Goal: Find specific page/section

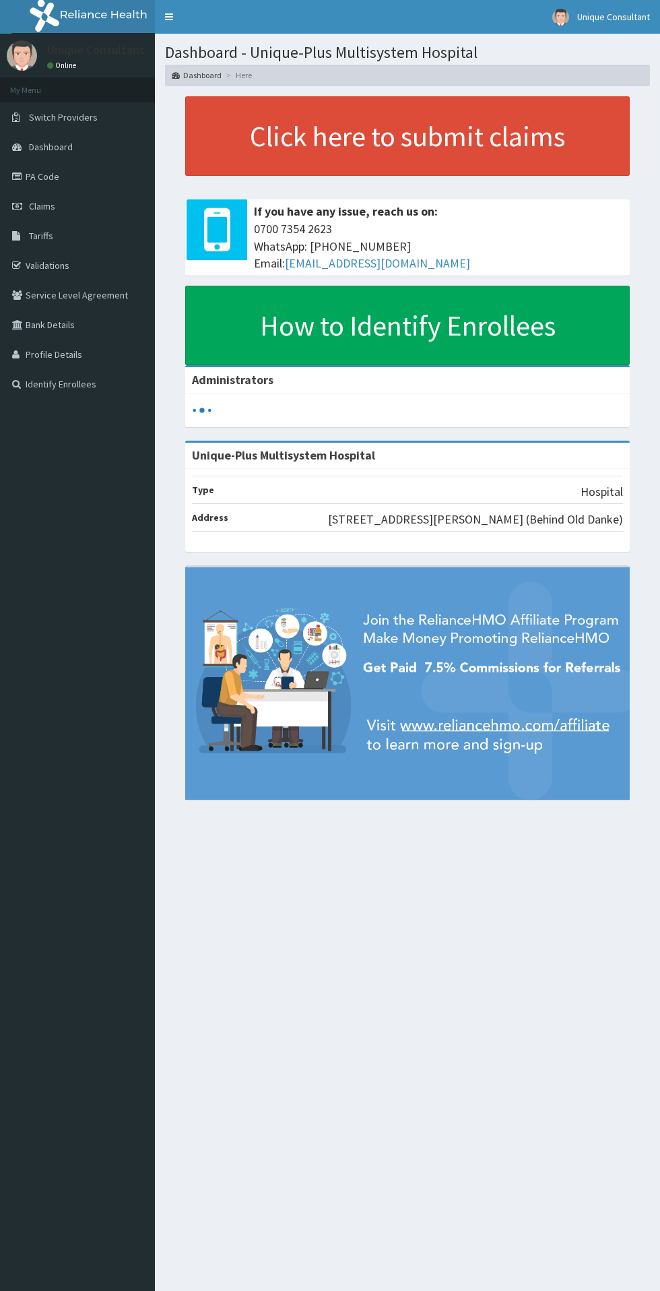
click at [40, 236] on span "Tariffs" at bounding box center [41, 236] width 24 height 12
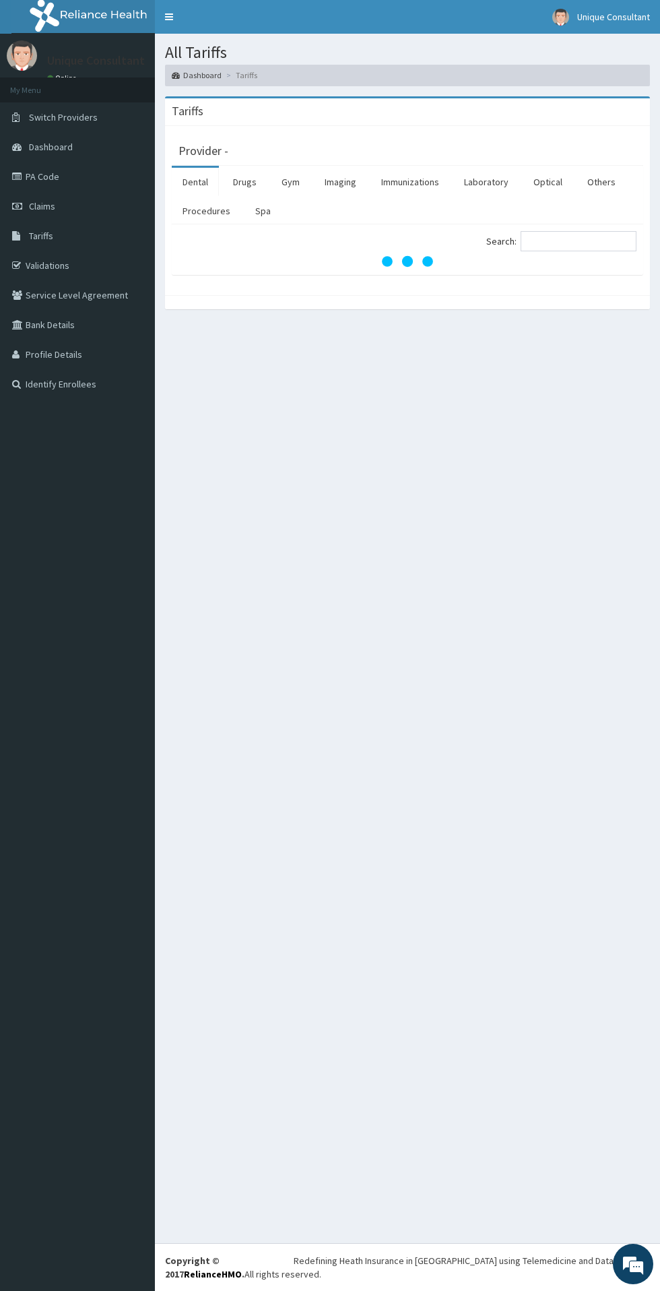
click at [189, 222] on link "Procedures" at bounding box center [206, 211] width 69 height 28
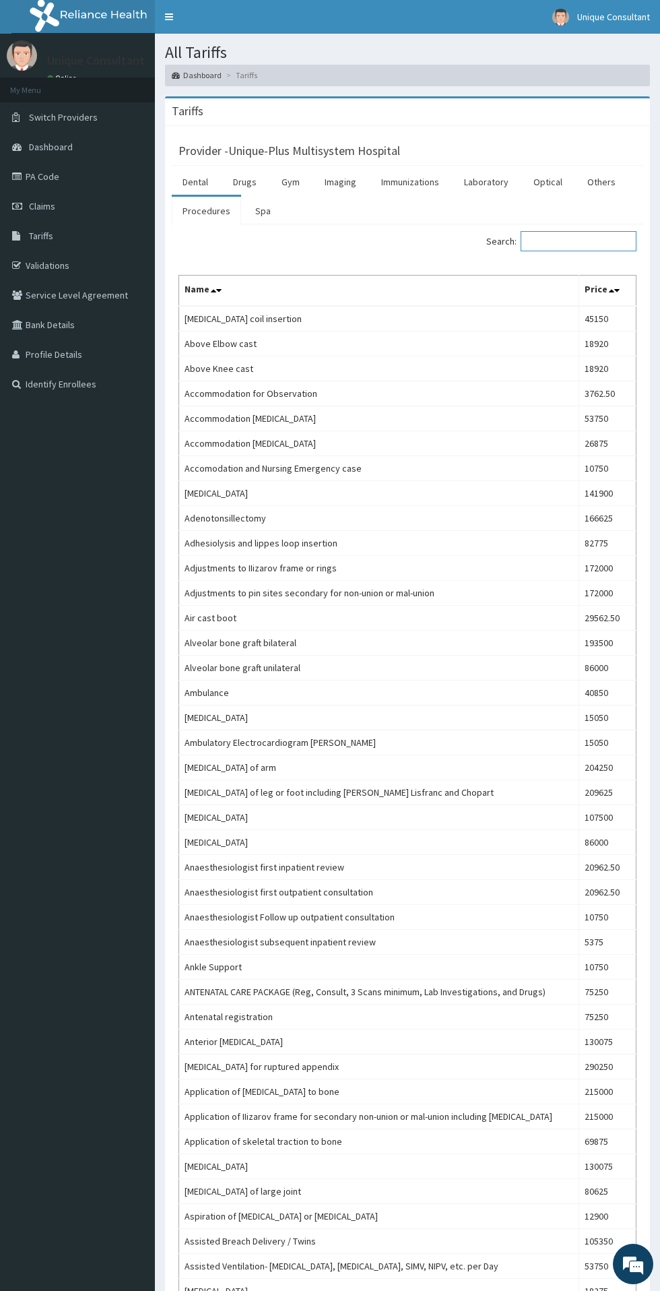
click at [596, 241] on input "Search:" at bounding box center [579, 241] width 116 height 20
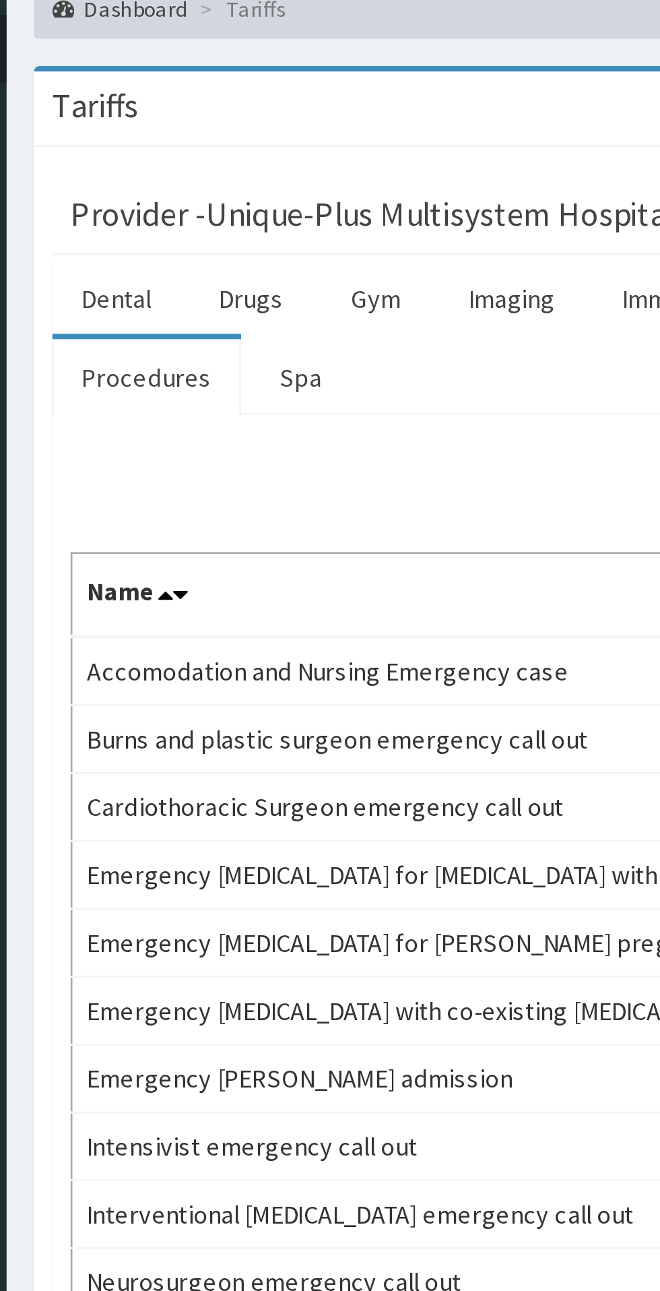
type input "Emergency"
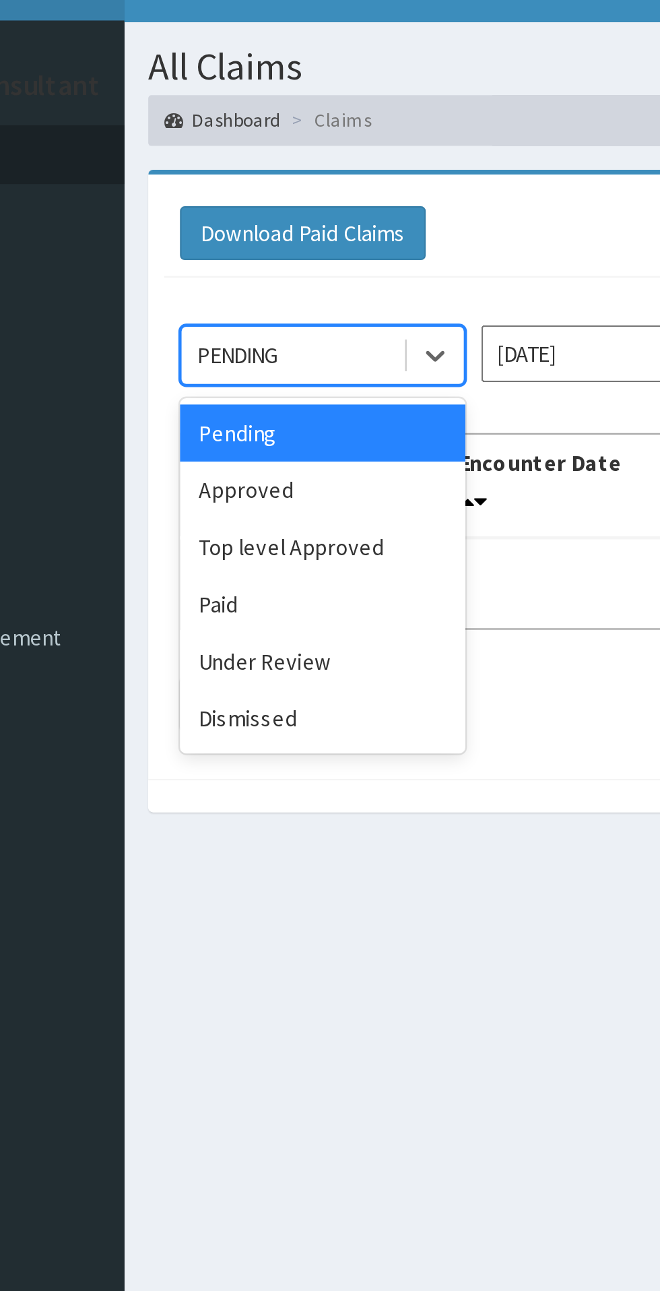
click at [226, 224] on div "Approved" at bounding box center [239, 232] width 121 height 24
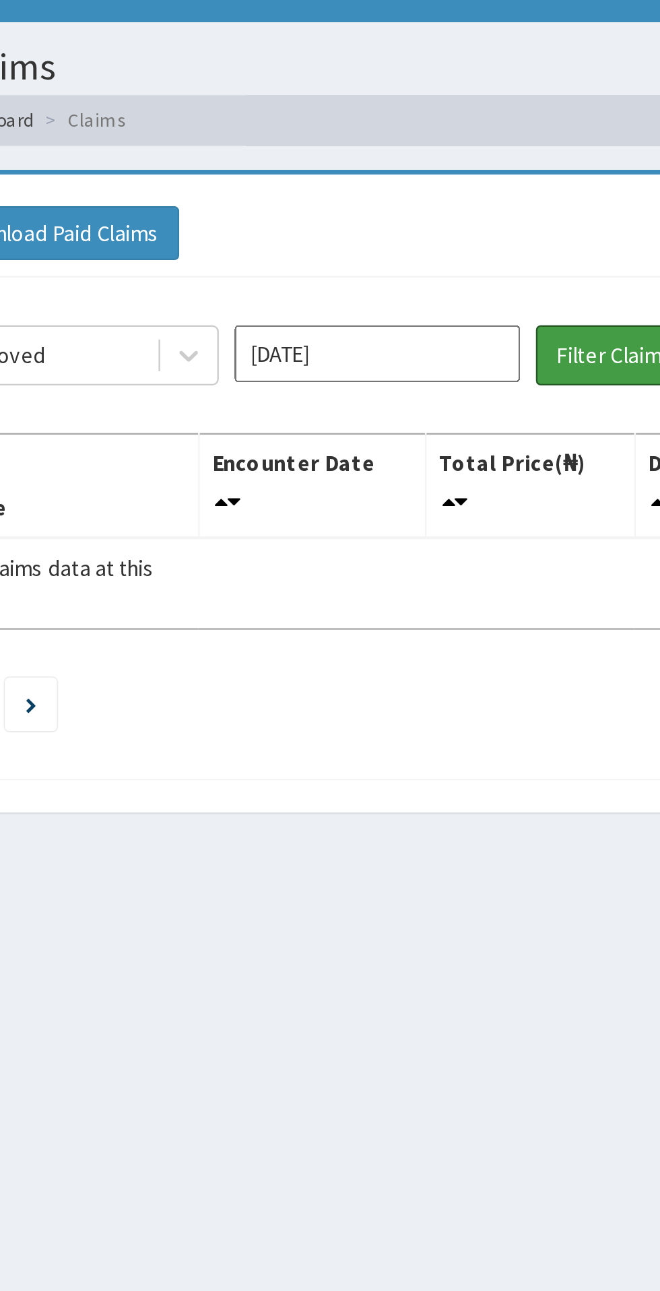
click at [450, 177] on button "Filter Claims" at bounding box center [468, 175] width 67 height 26
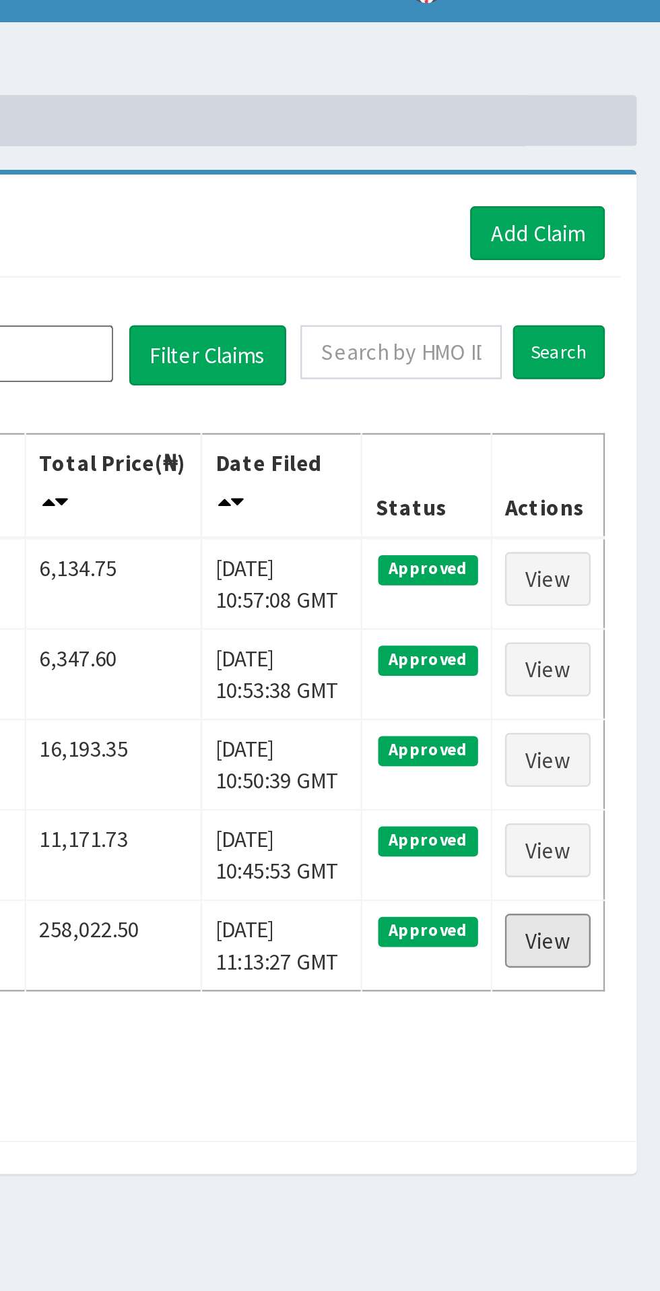
click at [608, 416] on link "View" at bounding box center [612, 423] width 36 height 23
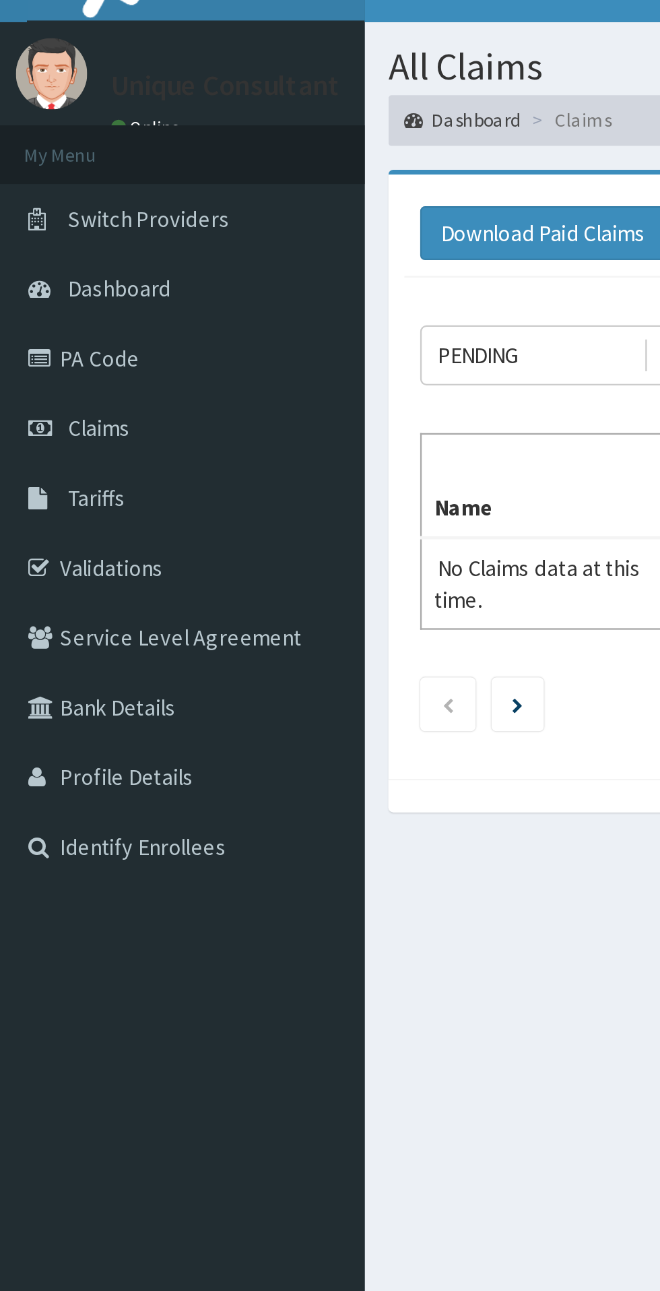
click at [30, 184] on link "PA Code" at bounding box center [77, 177] width 155 height 30
